Goal: Register for event/course

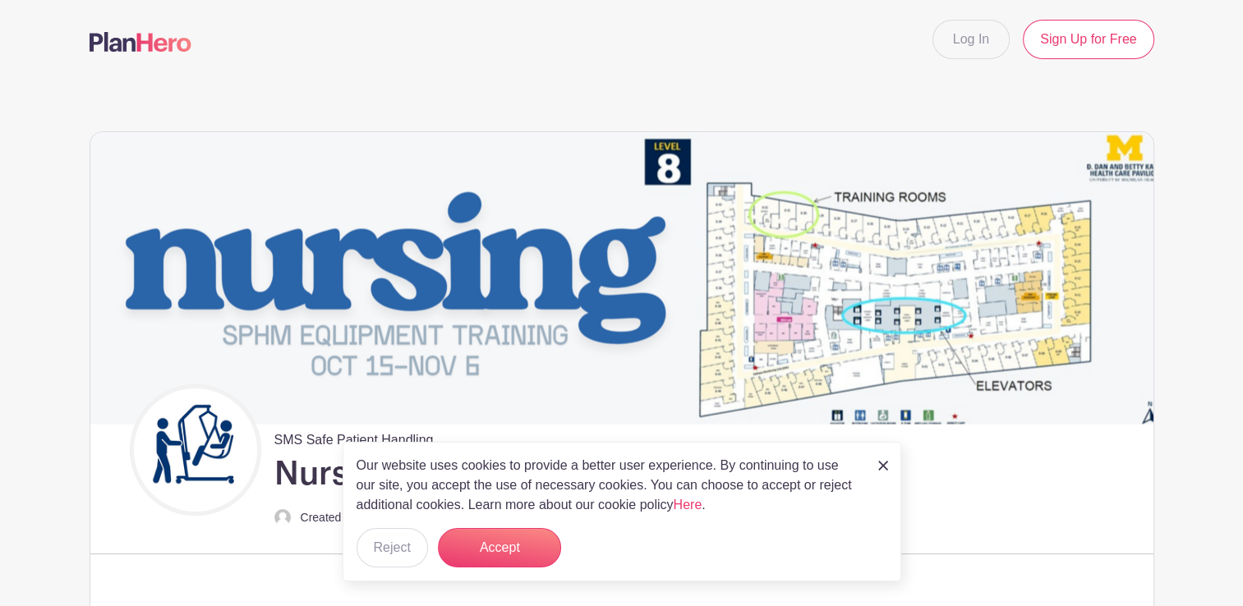
click at [887, 462] on img at bounding box center [883, 466] width 10 height 10
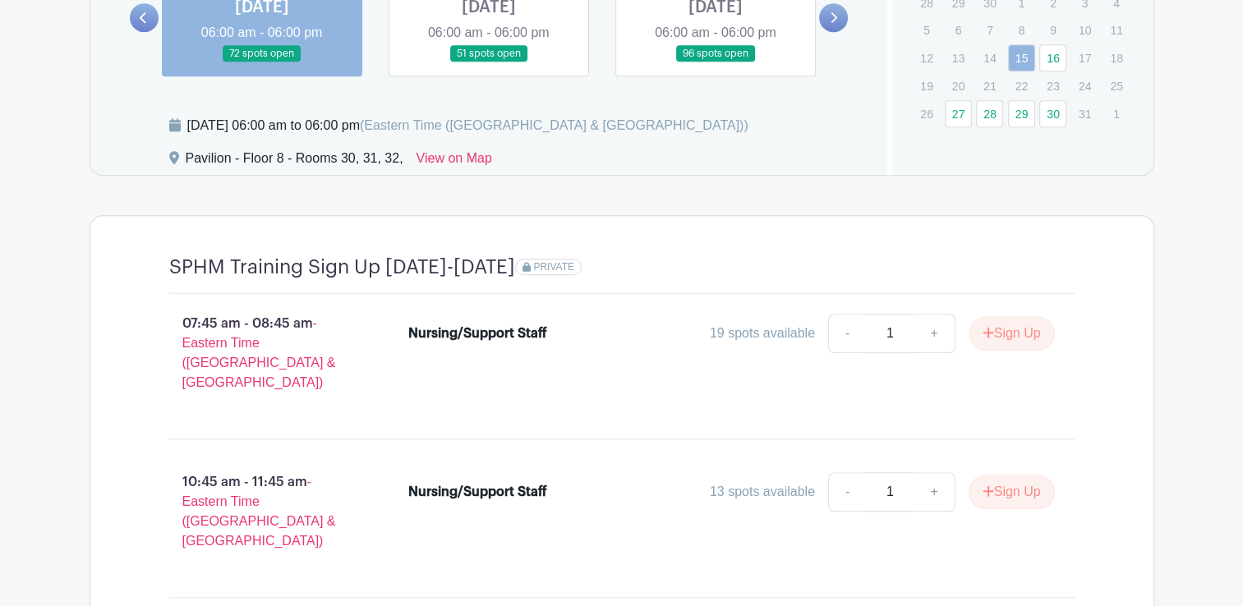
scroll to position [1400, 0]
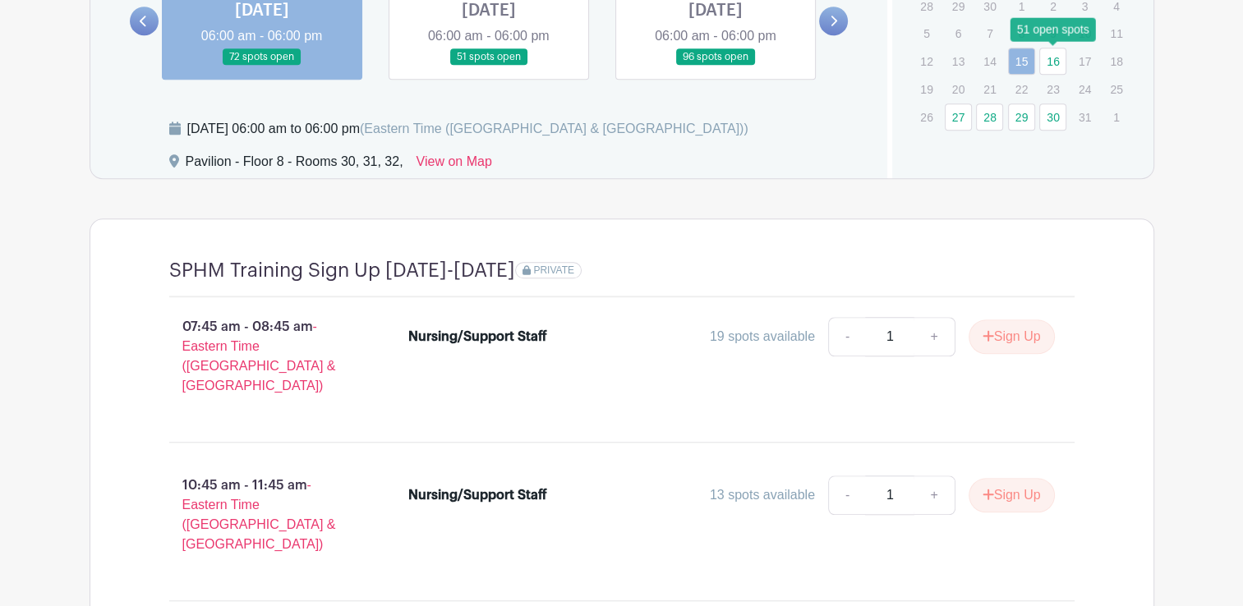
click at [1051, 59] on link "16" at bounding box center [1053, 61] width 27 height 27
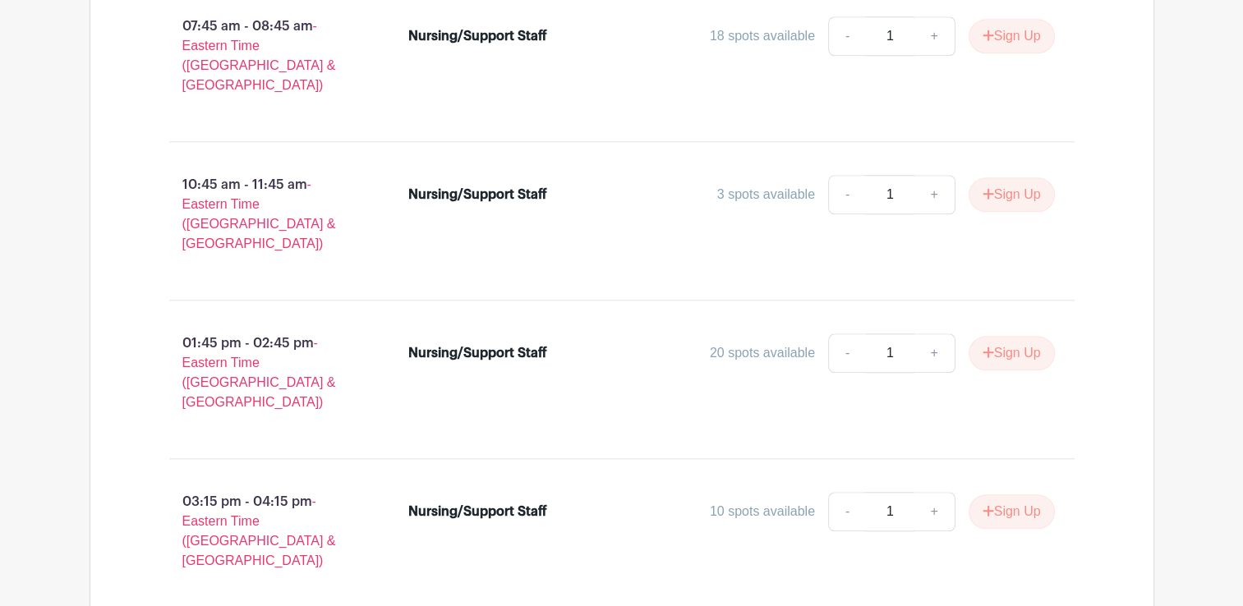
scroll to position [1699, 0]
click at [654, 199] on div "Nursing/Support Staff 3 spots available - 1 + Sign Up" at bounding box center [731, 200] width 647 height 46
click at [746, 187] on div "3 spots available" at bounding box center [766, 197] width 98 height 20
drag, startPoint x: 746, startPoint y: 173, endPoint x: 736, endPoint y: 182, distance: 13.4
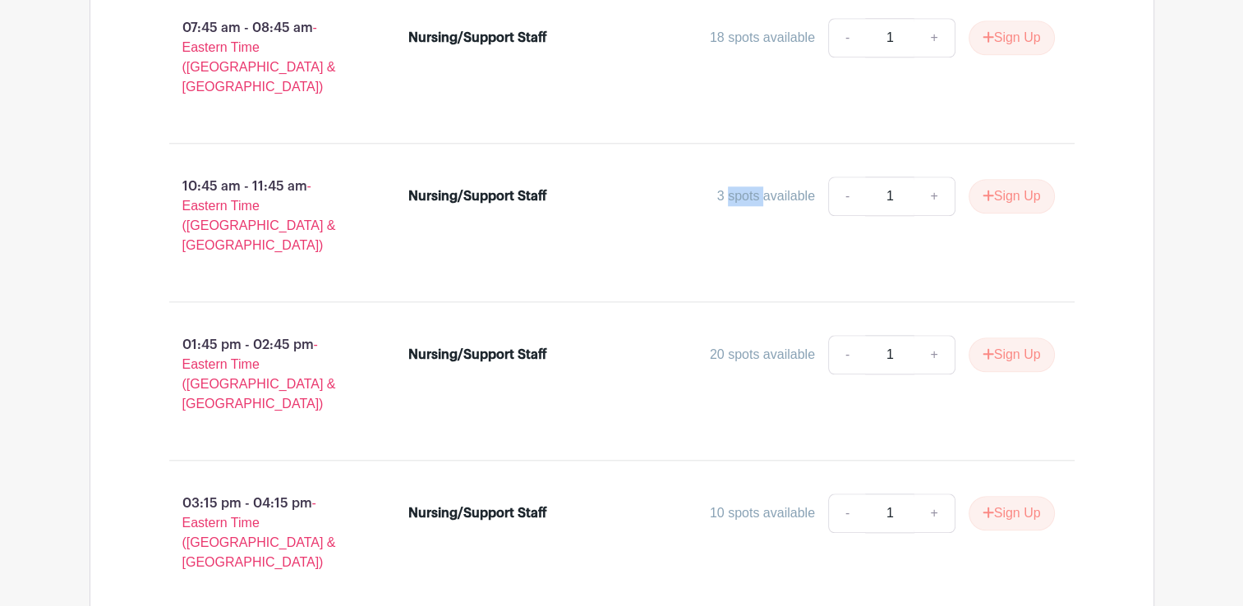
click at [736, 187] on div "3 spots available" at bounding box center [766, 197] width 98 height 20
click at [698, 200] on div "Nursing/Support Staff 3 spots available - 1 + Sign Up" at bounding box center [731, 200] width 647 height 46
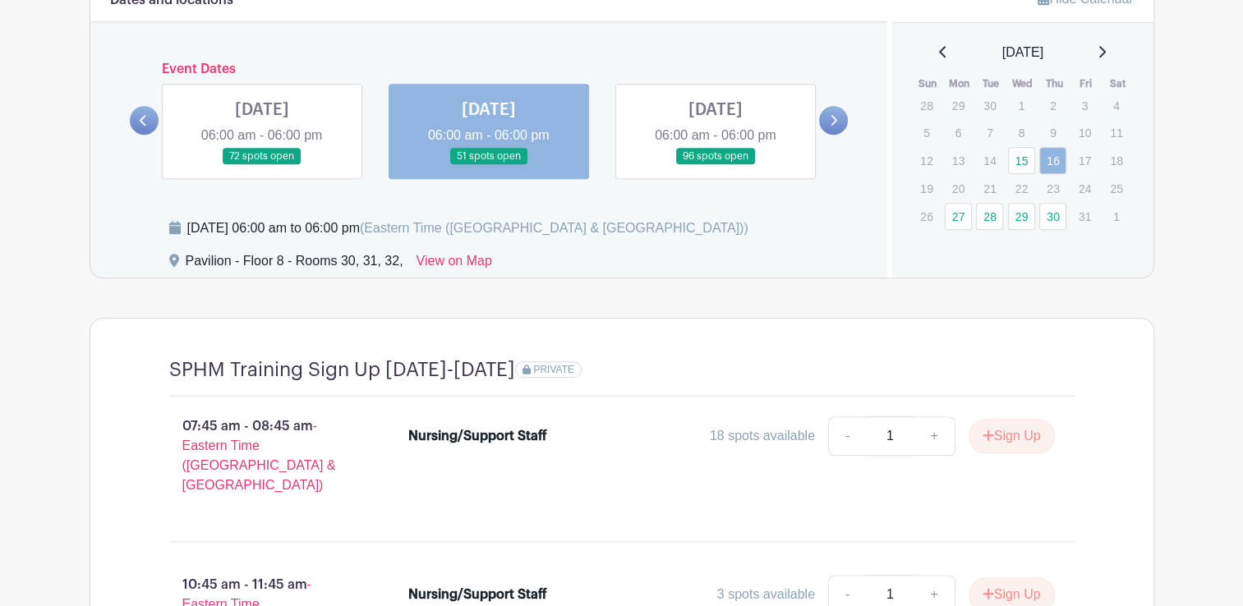
scroll to position [1312, 0]
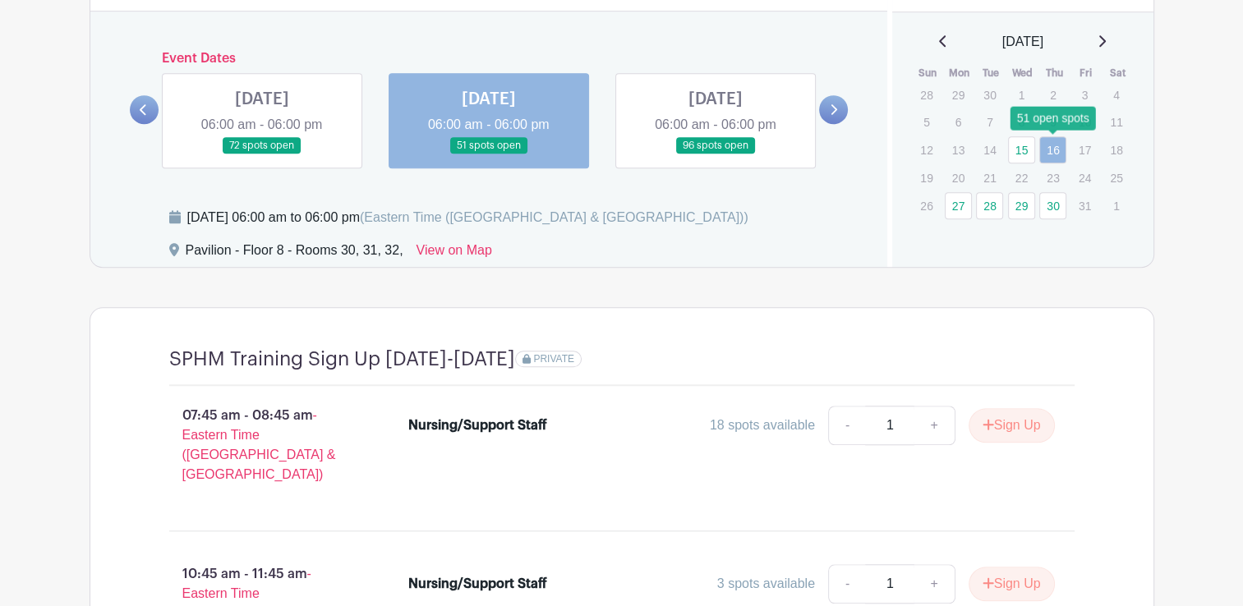
click at [1054, 151] on link "16" at bounding box center [1053, 149] width 27 height 27
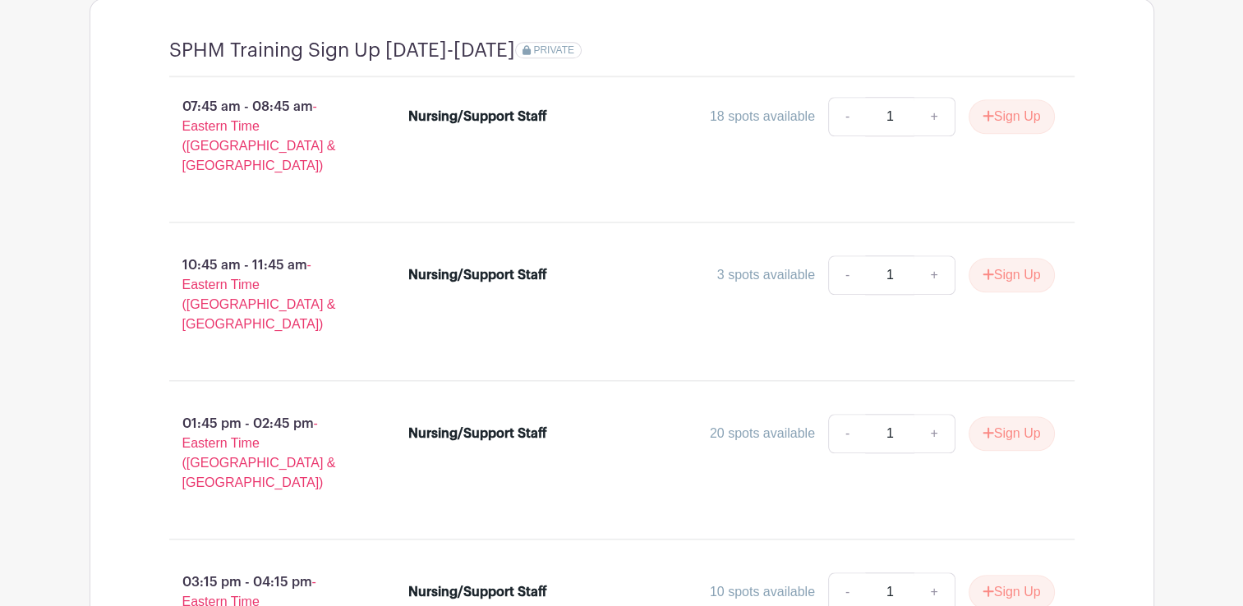
scroll to position [1617, 0]
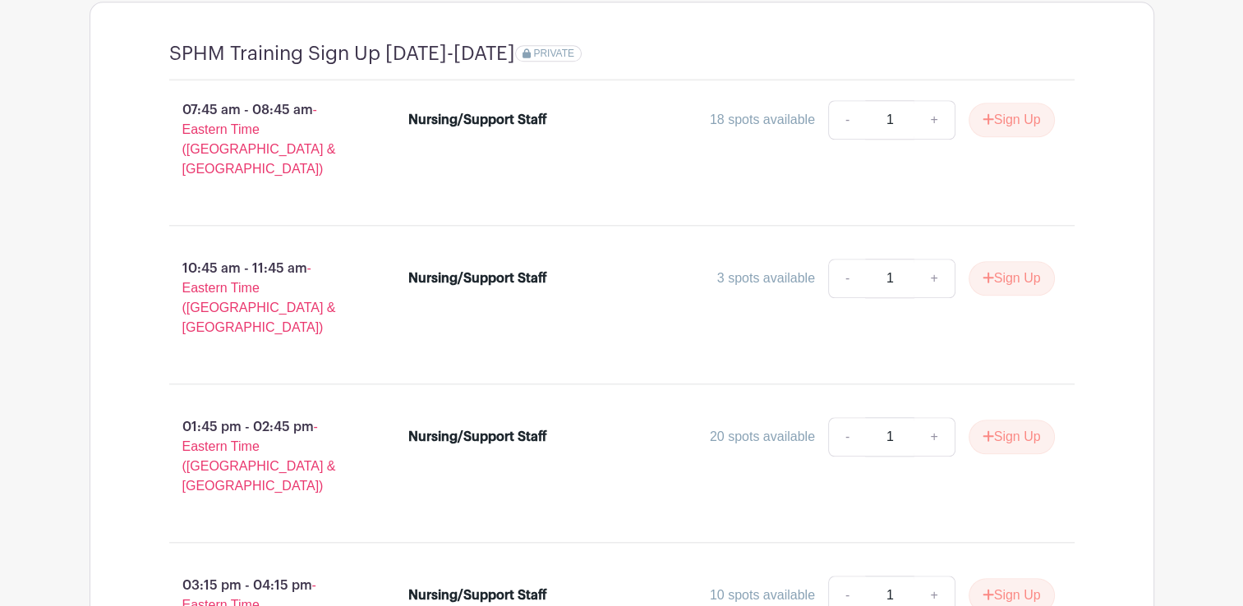
click at [745, 269] on div "3 spots available" at bounding box center [766, 279] width 98 height 20
click at [467, 259] on div "Nursing/Support Staff 3 spots available - 1 + Sign Up" at bounding box center [731, 282] width 647 height 46
drag, startPoint x: 467, startPoint y: 241, endPoint x: 569, endPoint y: 260, distance: 104.6
click at [570, 260] on div "3 spots available - 1 + Sign Up" at bounding box center [812, 278] width 485 height 39
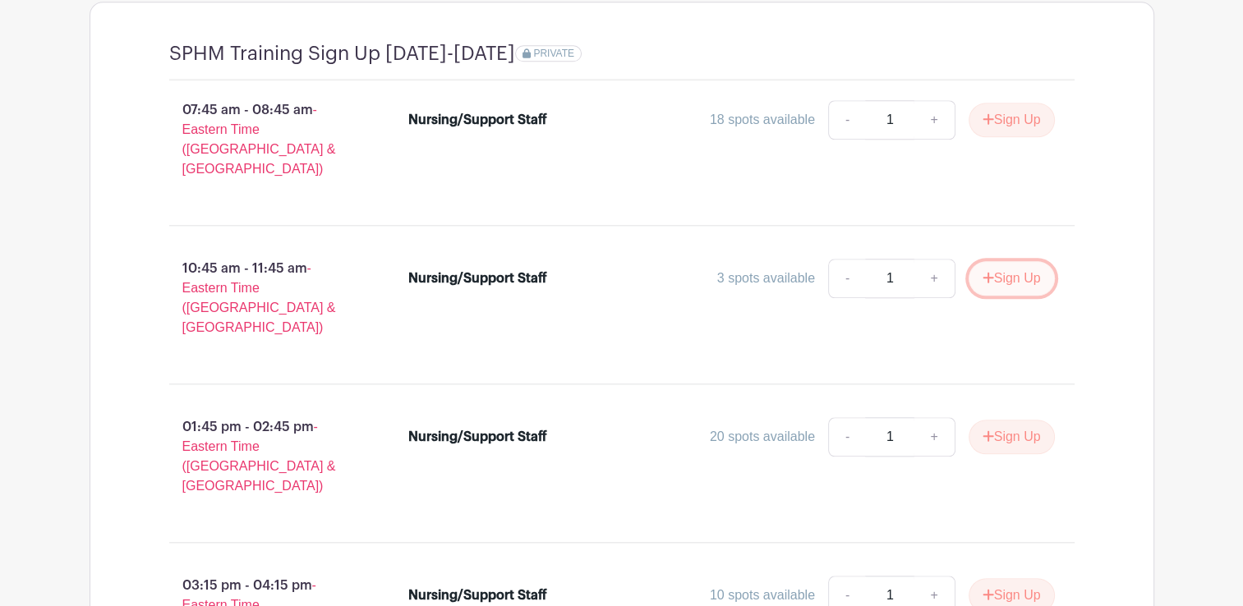
click at [989, 271] on icon "submit" at bounding box center [989, 277] width 12 height 13
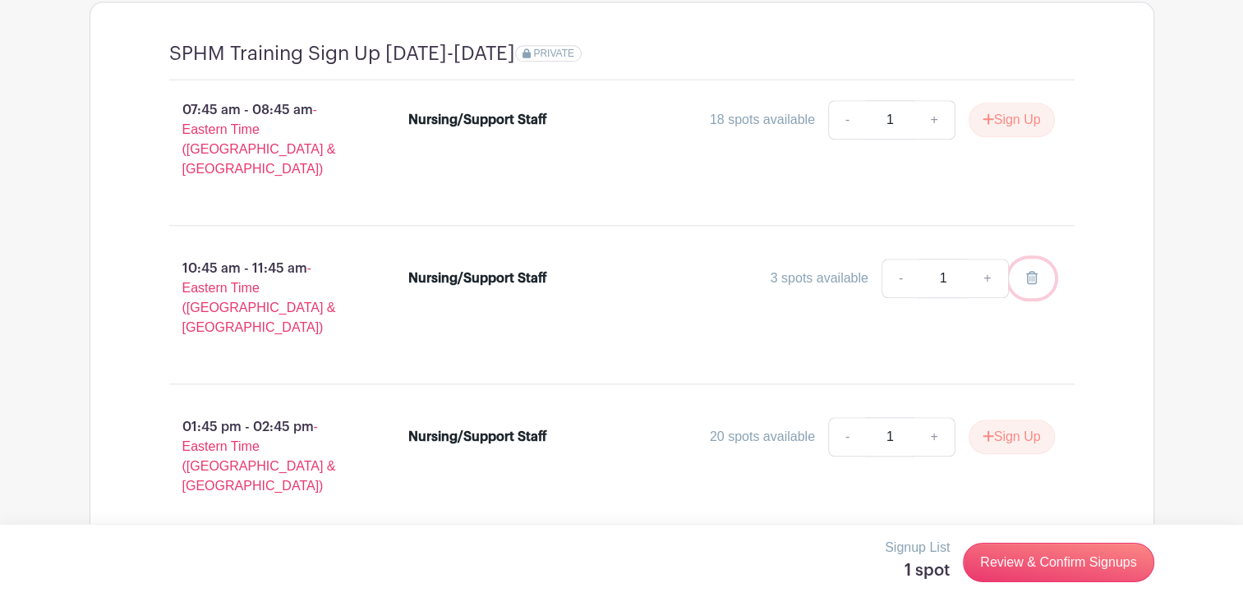
click at [1031, 271] on icon at bounding box center [1032, 277] width 12 height 13
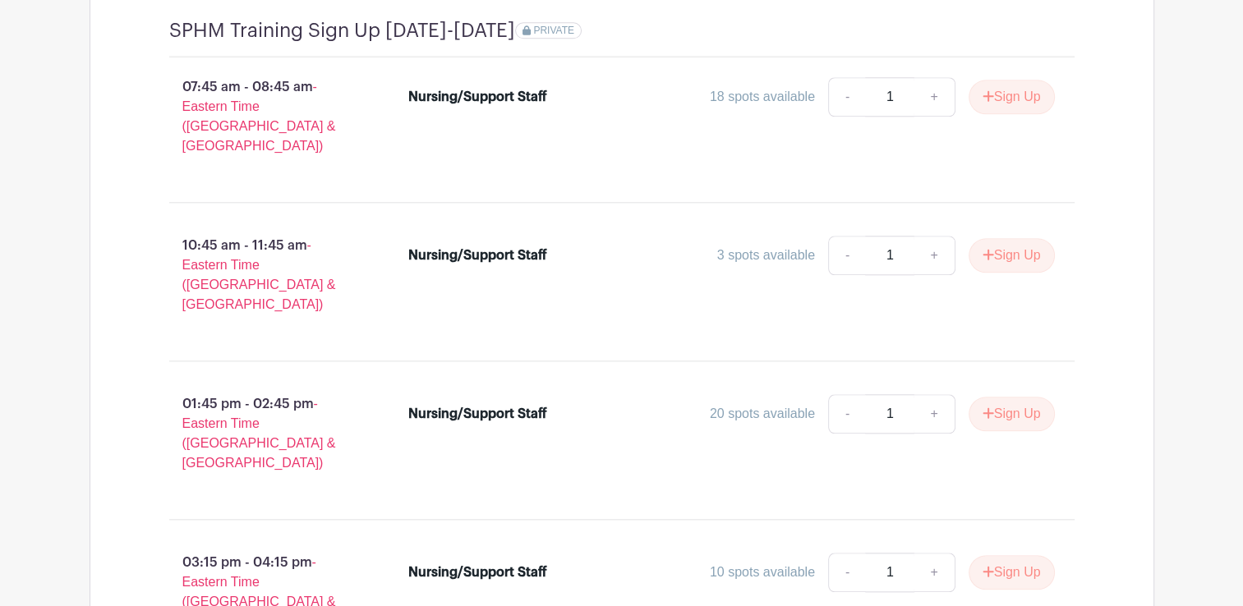
scroll to position [1600, 0]
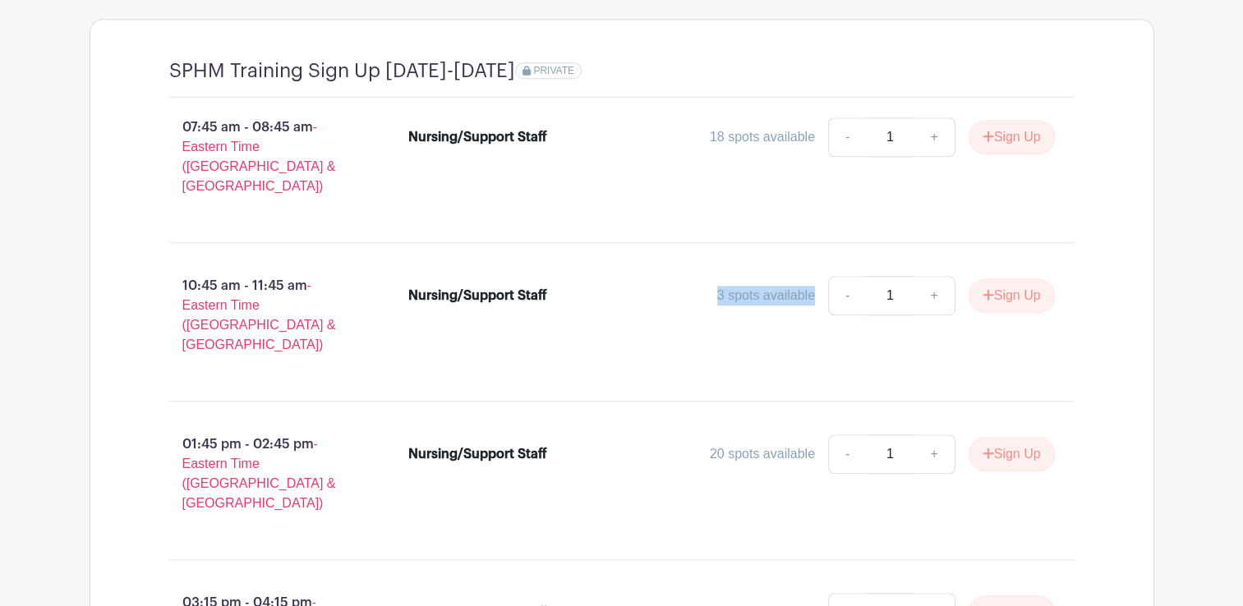
drag, startPoint x: 816, startPoint y: 274, endPoint x: 698, endPoint y: 264, distance: 118.0
click at [698, 276] on div "3 spots available - 1 + Sign Up" at bounding box center [812, 295] width 485 height 39
drag, startPoint x: 698, startPoint y: 264, endPoint x: 695, endPoint y: 275, distance: 12.0
click at [695, 276] on div "3 spots available - 1 + Sign Up" at bounding box center [812, 295] width 485 height 39
click at [707, 277] on div "3 spots available - 1 + Sign Up" at bounding box center [812, 295] width 485 height 39
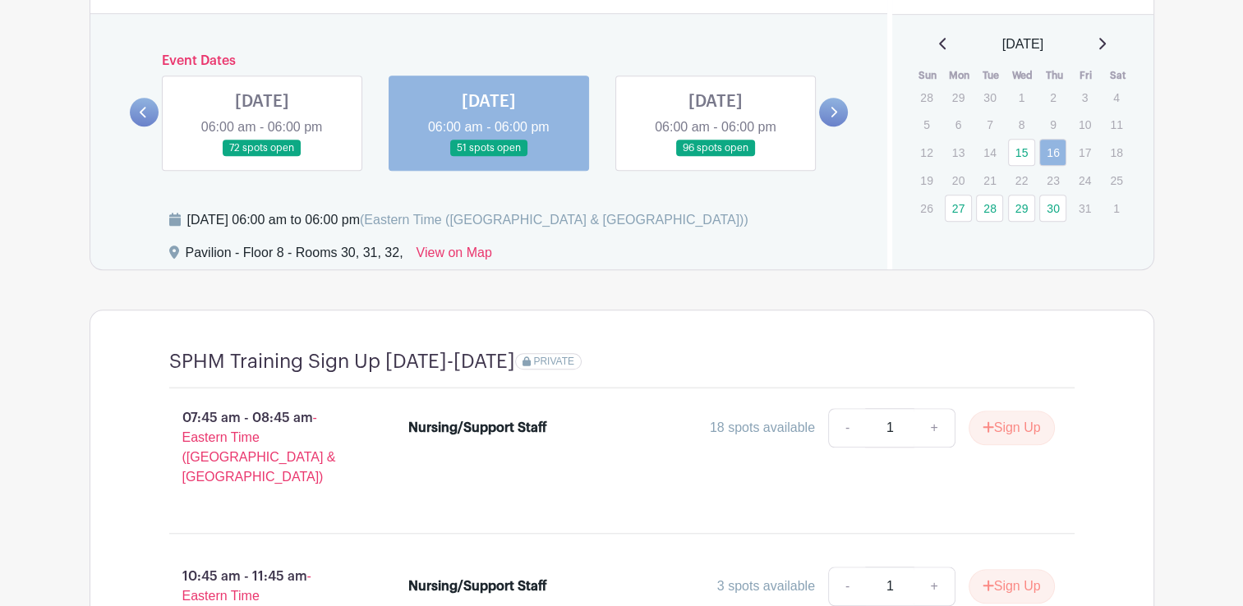
scroll to position [1311, 0]
click at [489, 155] on link at bounding box center [489, 155] width 0 height 0
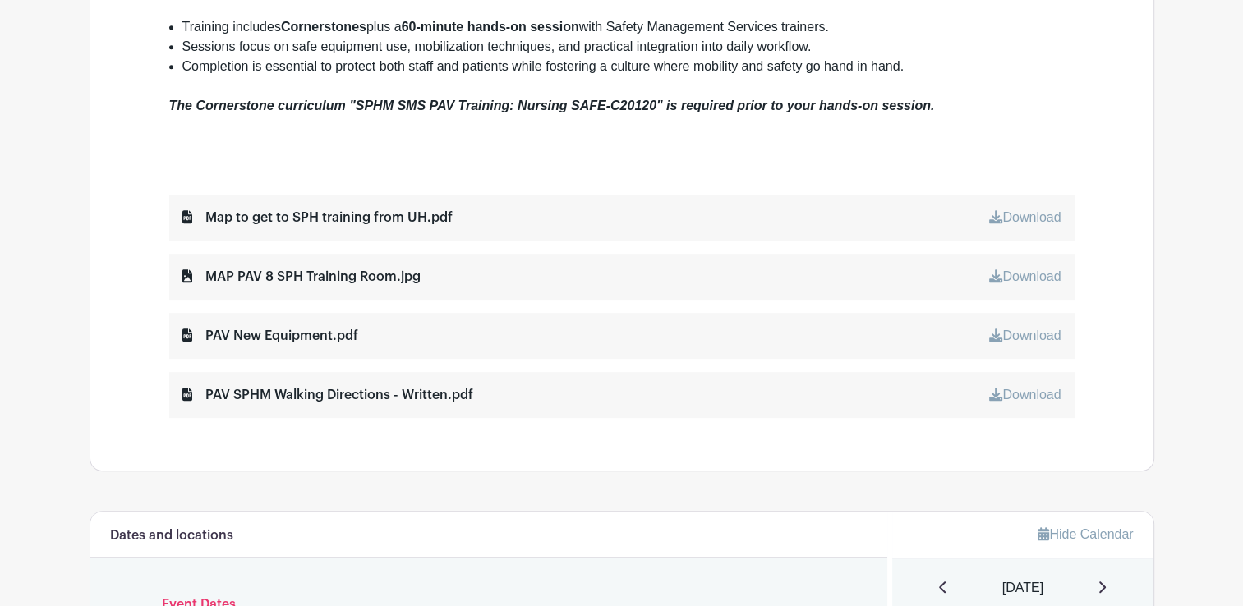
scroll to position [766, 0]
click at [1018, 219] on link "Download" at bounding box center [1024, 217] width 71 height 14
click at [1017, 278] on link "Download" at bounding box center [1024, 276] width 71 height 14
click at [1021, 329] on link "Download" at bounding box center [1024, 335] width 71 height 14
click at [1007, 399] on link "Download" at bounding box center [1024, 394] width 71 height 14
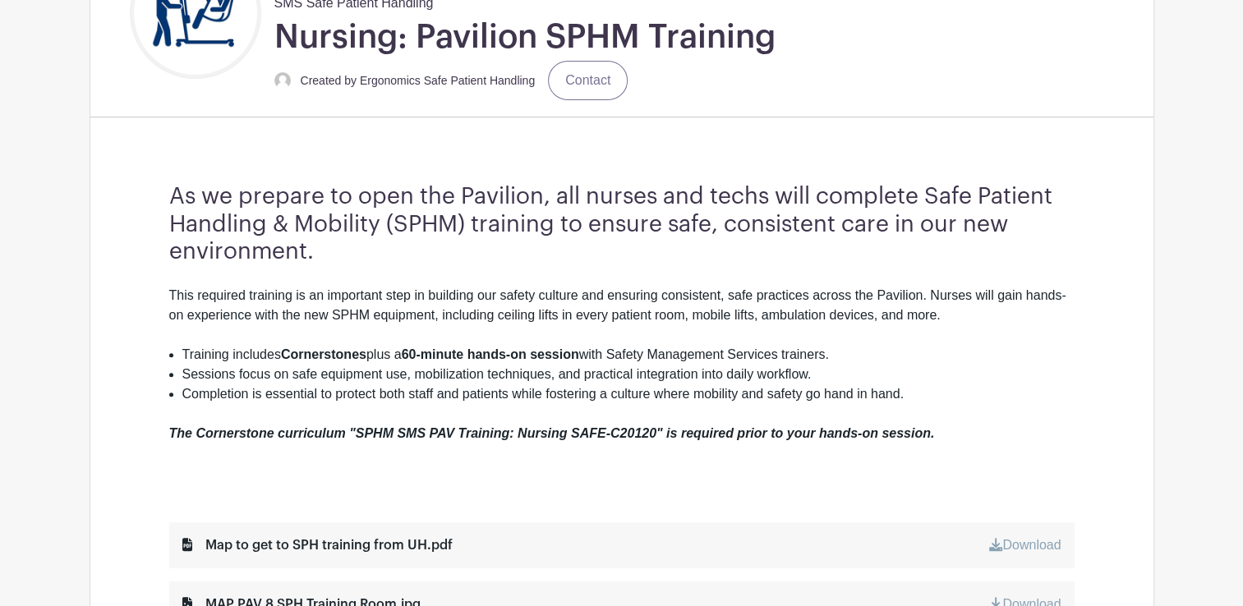
scroll to position [428, 0]
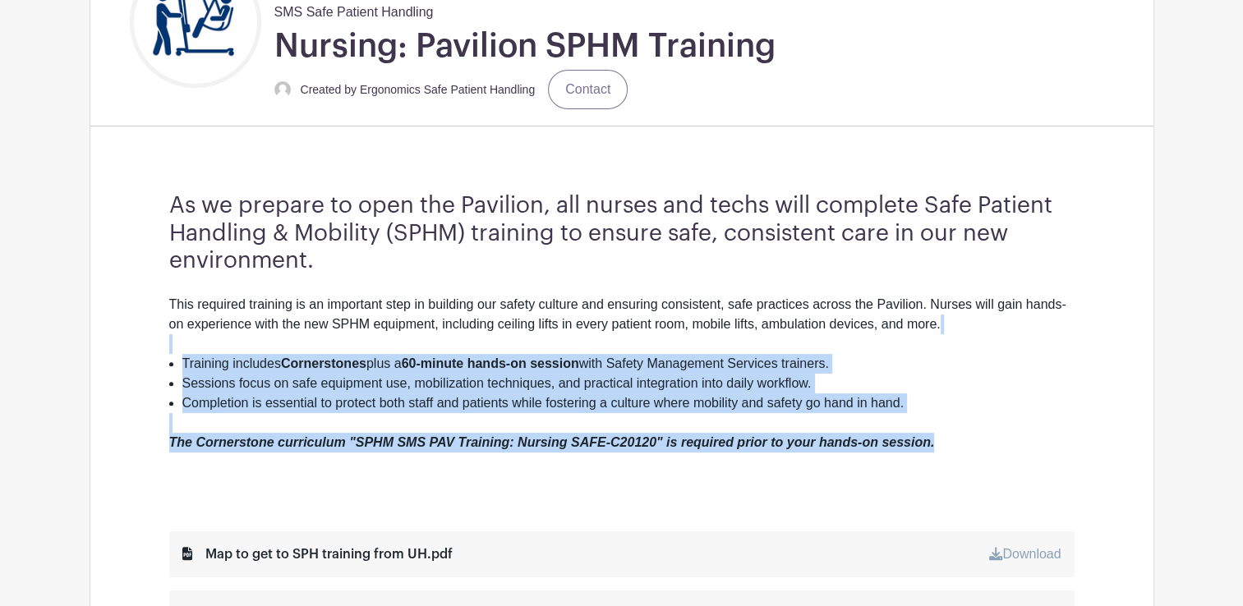
drag, startPoint x: 943, startPoint y: 445, endPoint x: 529, endPoint y: 347, distance: 424.9
click at [529, 347] on div "This required training is an important step in building our safety culture and …" at bounding box center [622, 393] width 906 height 197
drag, startPoint x: 529, startPoint y: 347, endPoint x: 516, endPoint y: 357, distance: 16.4
click at [516, 357] on strong "60-minute hands-on session" at bounding box center [491, 364] width 178 height 14
click at [455, 354] on li "Training includes Cornerstones plus a 60-minute hands-on session with Safety Ma…" at bounding box center [628, 364] width 892 height 20
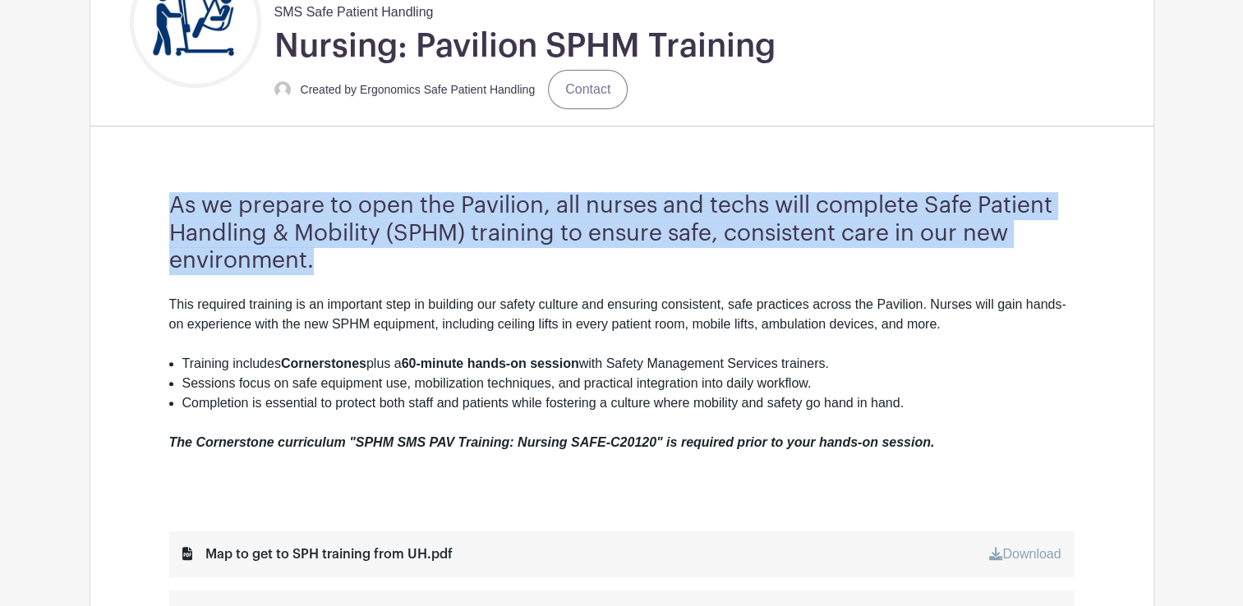
drag, startPoint x: 334, startPoint y: 256, endPoint x: 170, endPoint y: 196, distance: 175.2
click at [170, 196] on h3 "As we prepare to open the Pavilion, all nurses and techs will complete Safe Pat…" at bounding box center [622, 233] width 906 height 83
drag, startPoint x: 170, startPoint y: 196, endPoint x: 248, endPoint y: 225, distance: 83.5
copy h3 "As we prepare to open the Pavilion, all nurses and techs will complete Safe Pat…"
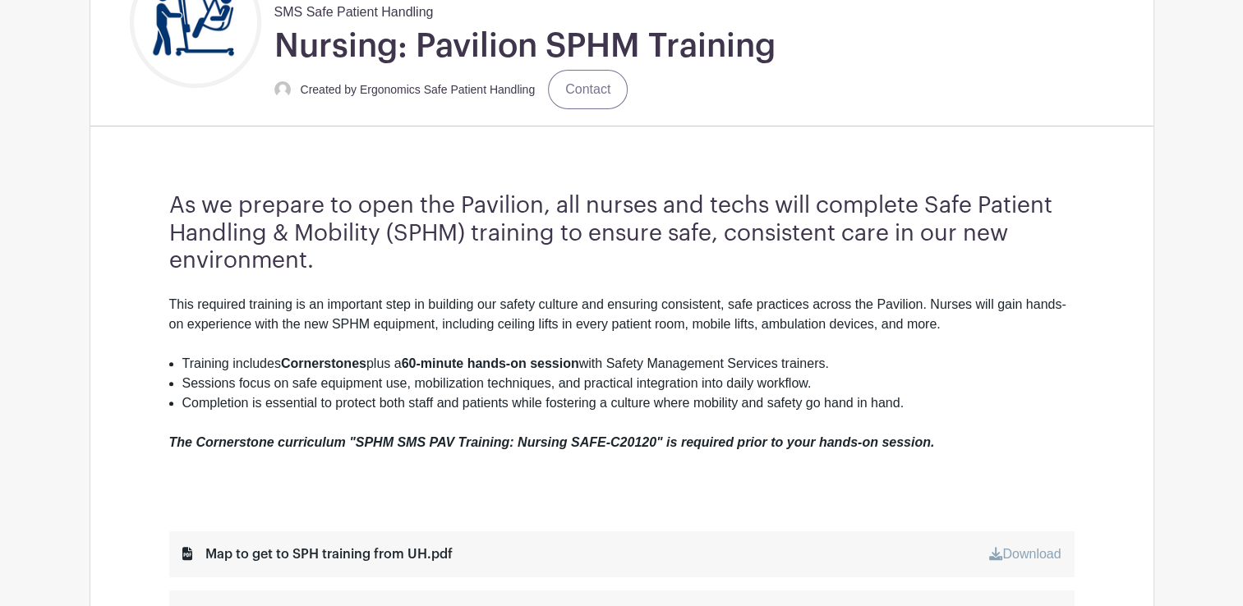
click at [480, 304] on div "This required training is an important step in building our safety culture and …" at bounding box center [622, 324] width 906 height 59
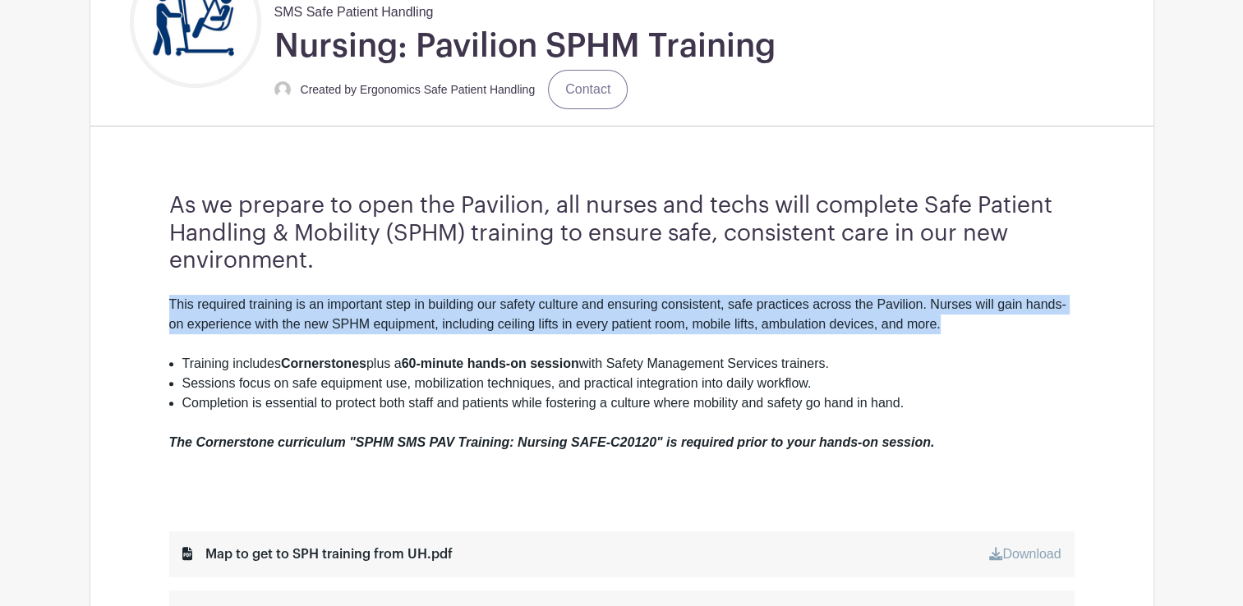
drag, startPoint x: 954, startPoint y: 330, endPoint x: 167, endPoint y: 287, distance: 788.5
click at [167, 287] on div "As we prepare to open the Pavilion, all nurses and techs will complete Safe Pat…" at bounding box center [622, 474] width 984 height 668
drag, startPoint x: 167, startPoint y: 287, endPoint x: 248, endPoint y: 317, distance: 86.9
copy div "This required training is an important step in building our safety culture and …"
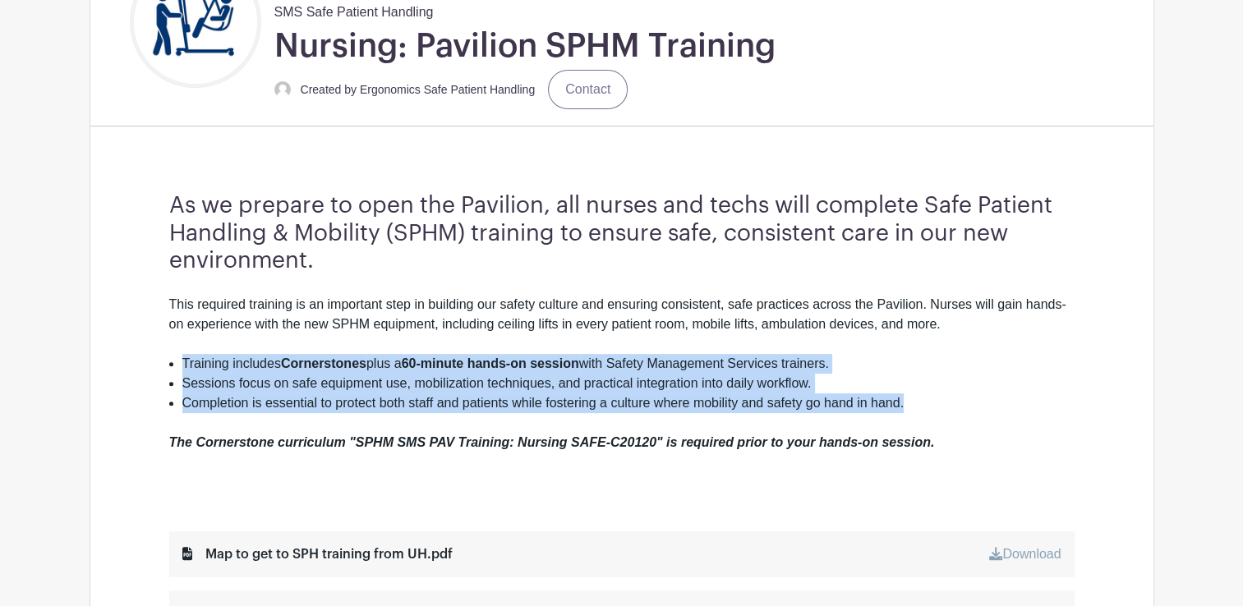
drag, startPoint x: 911, startPoint y: 408, endPoint x: 177, endPoint y: 359, distance: 736.3
click at [177, 359] on ul "Training includes Cornerstones plus a 60-minute hands-on session with Safety Ma…" at bounding box center [622, 383] width 906 height 59
drag, startPoint x: 177, startPoint y: 359, endPoint x: 218, endPoint y: 367, distance: 41.7
copy ul "Training includes Cornerstones plus a 60-minute hands-on session with Safety Ma…"
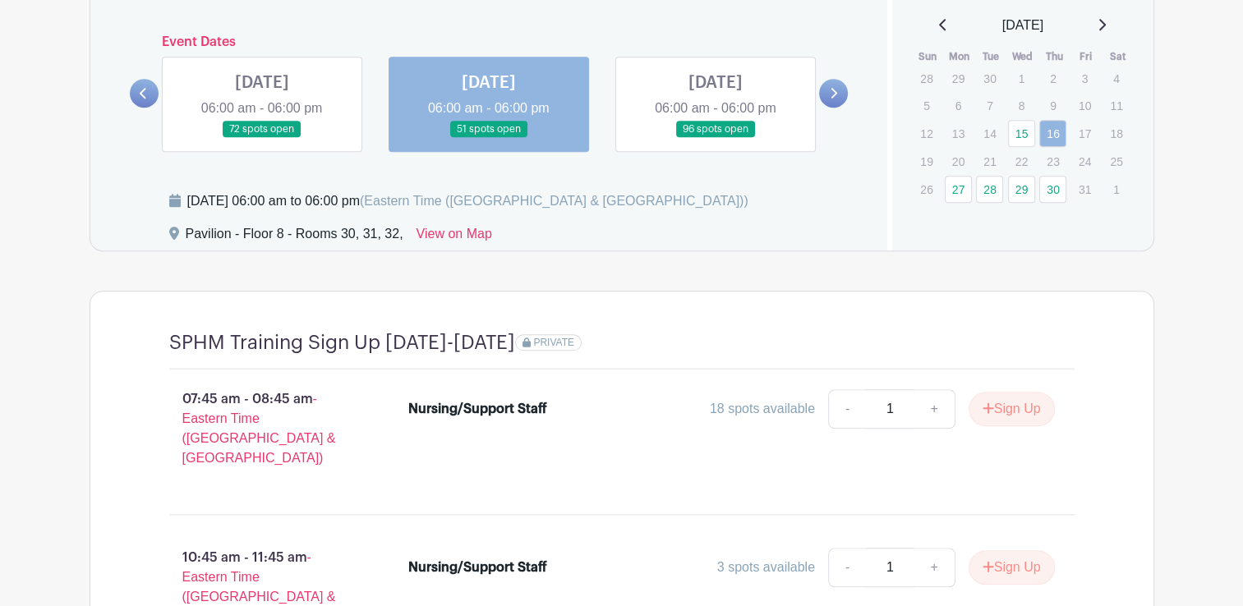
scroll to position [1528, 0]
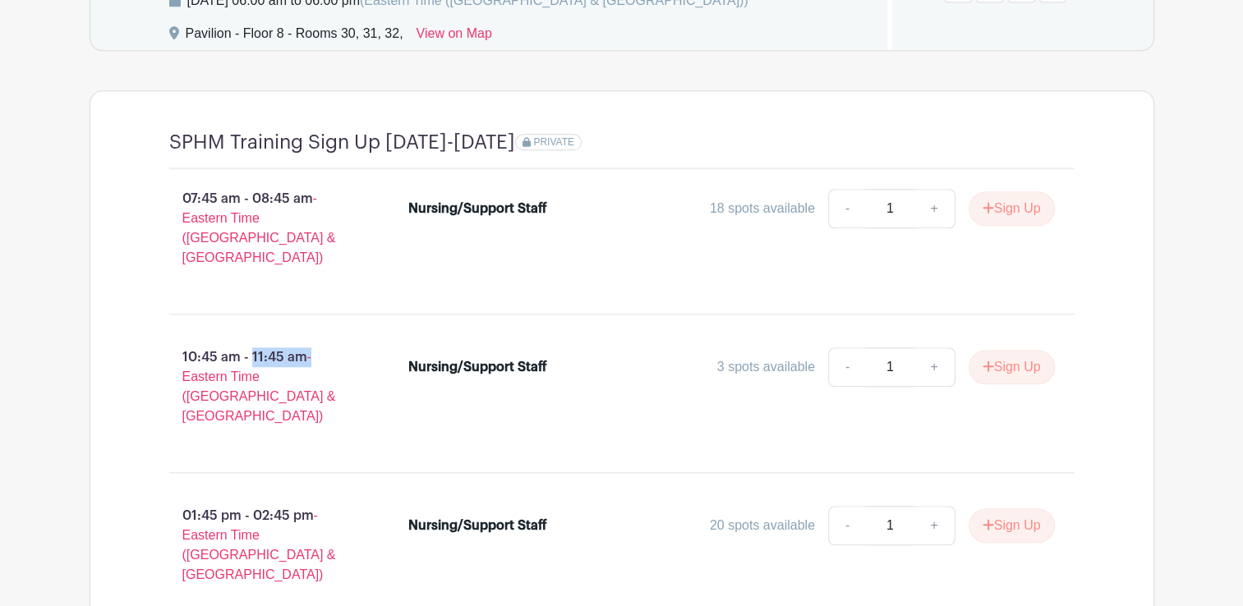
drag, startPoint x: 325, startPoint y: 335, endPoint x: 173, endPoint y: 334, distance: 151.2
click at [173, 341] on p "10:45 am - 11:45 am - Eastern Time ([GEOGRAPHIC_DATA] & [GEOGRAPHIC_DATA])" at bounding box center [263, 387] width 240 height 92
drag, startPoint x: 173, startPoint y: 334, endPoint x: 221, endPoint y: 335, distance: 47.7
copy p "10:45 am - 11:45 am -"
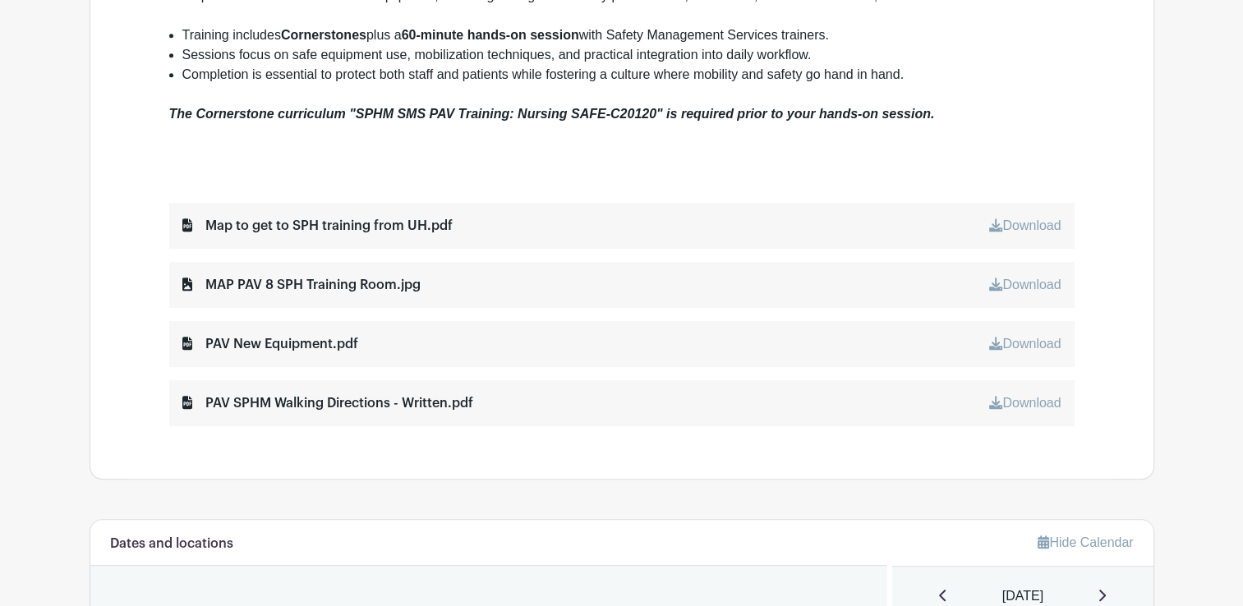
scroll to position [629, 0]
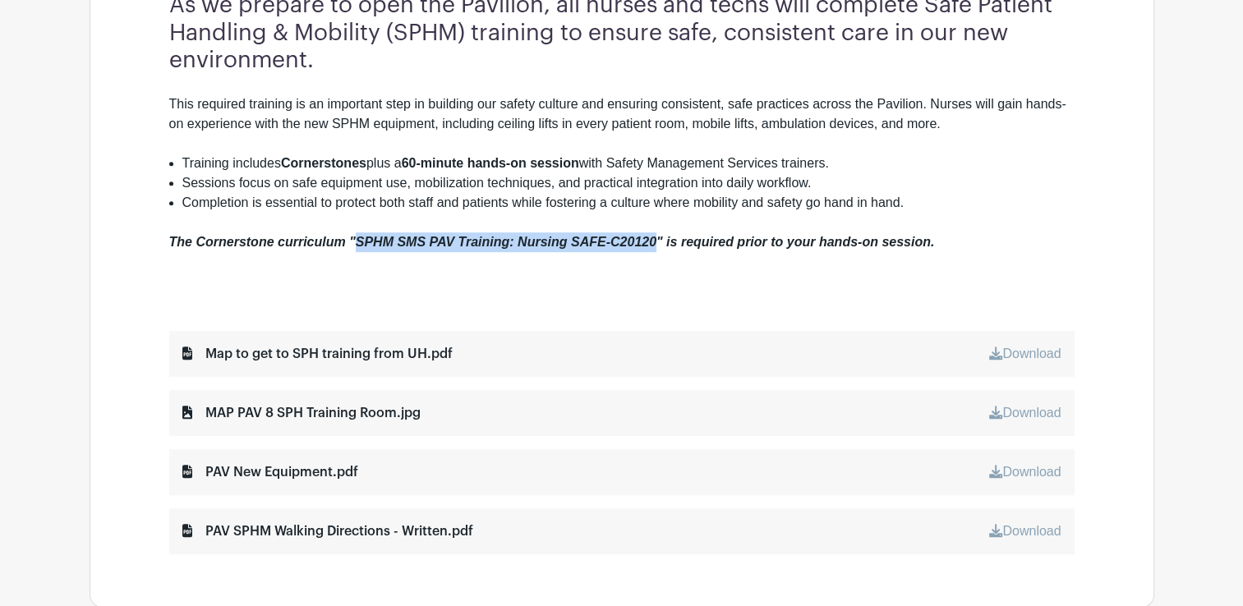
drag, startPoint x: 657, startPoint y: 242, endPoint x: 354, endPoint y: 237, distance: 302.4
click at [354, 237] on em "The Cornerstone curriculum "SPHM SMS PAV Training: Nursing SAFE-C20120" is requ…" at bounding box center [552, 242] width 766 height 14
drag, startPoint x: 354, startPoint y: 237, endPoint x: 403, endPoint y: 239, distance: 48.5
copy em "SPHM SMS PAV Training: Nursing SAFE-C20120"
